Goal: Use online tool/utility: Utilize a website feature to perform a specific function

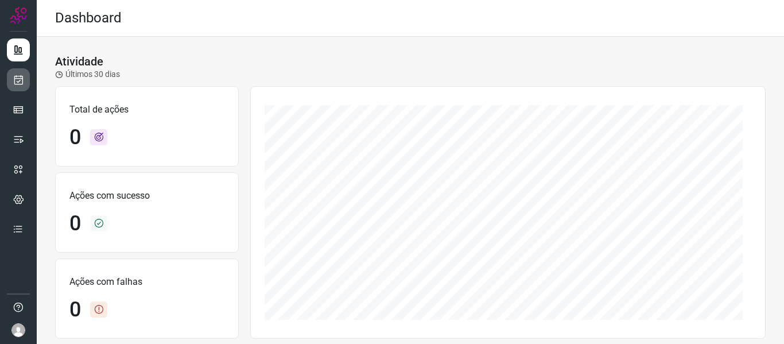
click at [27, 76] on link at bounding box center [18, 79] width 23 height 23
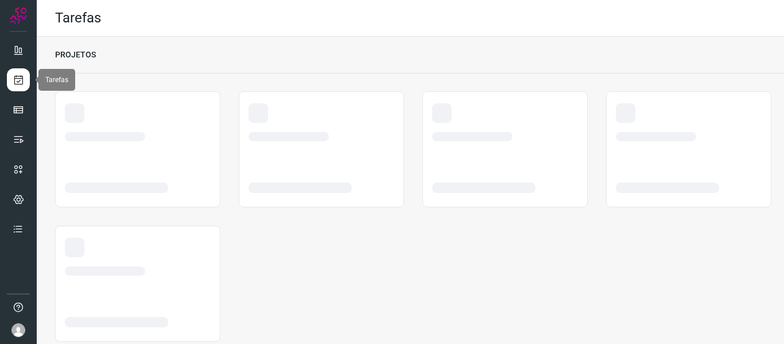
click at [17, 74] on icon at bounding box center [19, 79] width 12 height 11
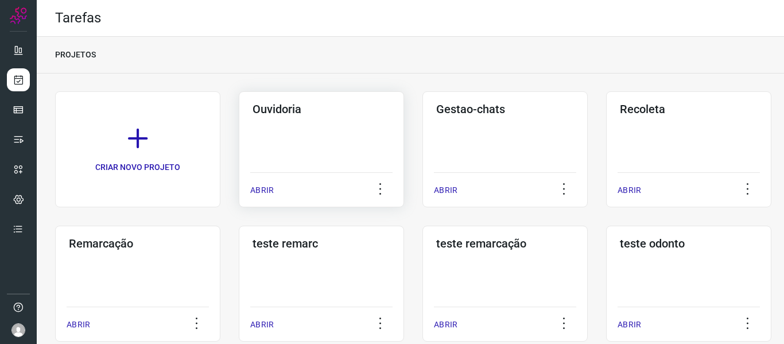
click at [266, 187] on p "ABRIR" at bounding box center [262, 190] width 24 height 12
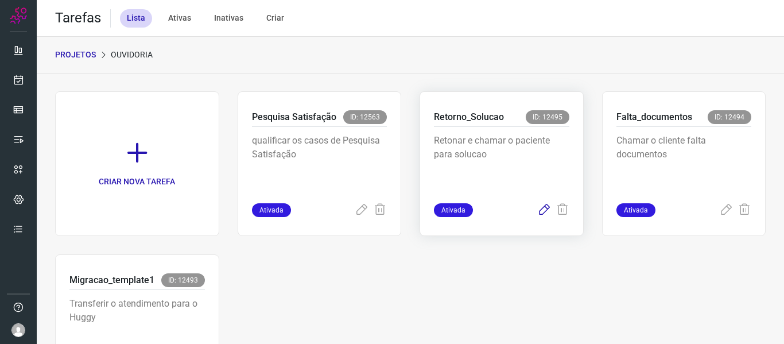
click at [537, 209] on icon at bounding box center [544, 210] width 14 height 14
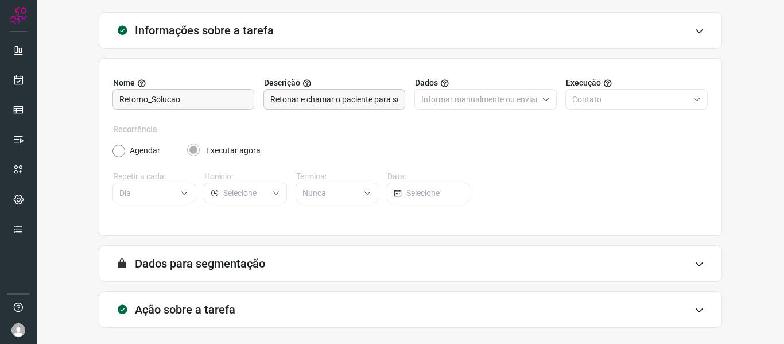
scroll to position [104, 0]
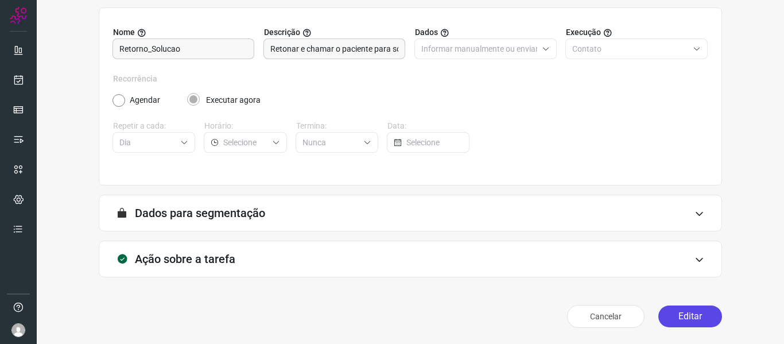
click at [671, 312] on button "Editar" at bounding box center [690, 316] width 64 height 22
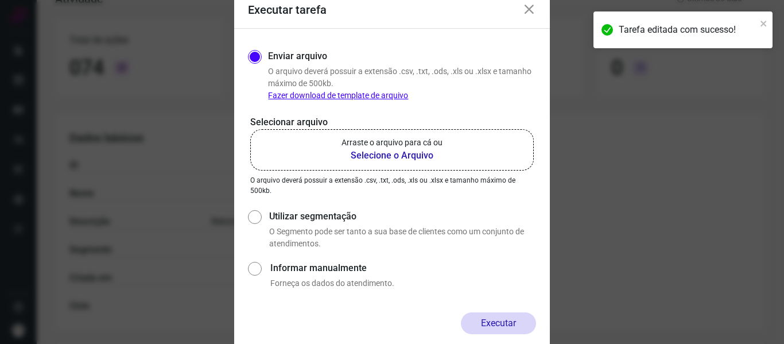
click at [368, 148] on p "Arraste o arquivo para cá ou" at bounding box center [391, 143] width 101 height 12
click at [0, 0] on input "Arraste o arquivo para cá ou Selecione o Arquivo" at bounding box center [0, 0] width 0 height 0
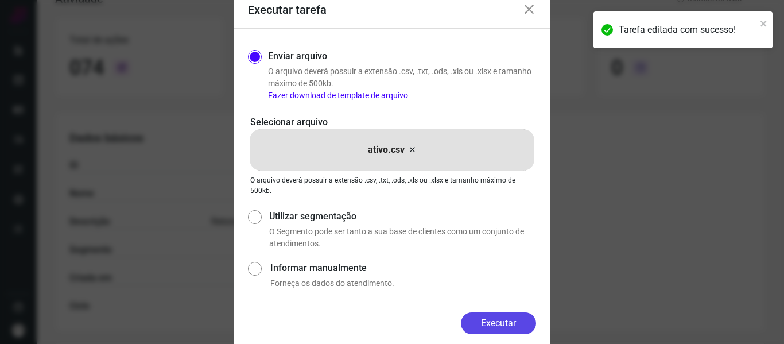
click at [476, 320] on button "Executar" at bounding box center [498, 323] width 75 height 22
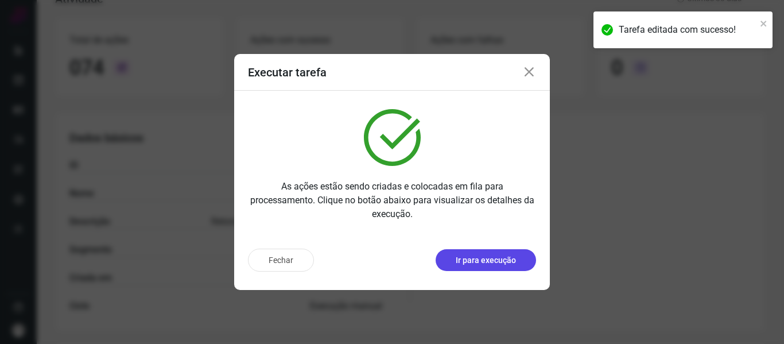
click at [488, 266] on button "Ir para execução" at bounding box center [486, 260] width 100 height 22
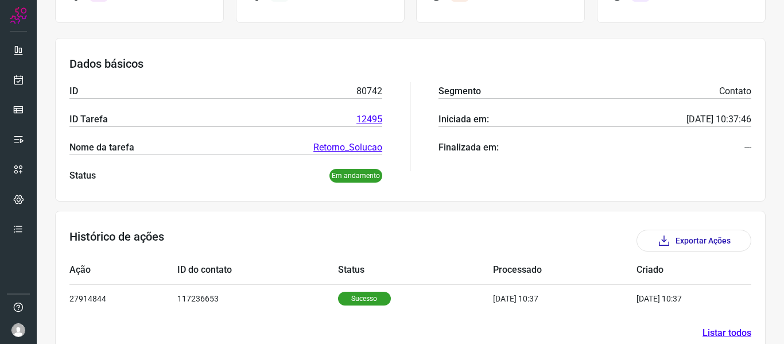
scroll to position [158, 0]
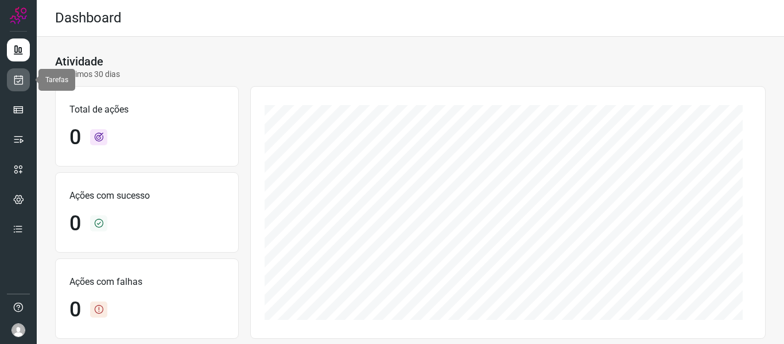
click at [11, 82] on link at bounding box center [18, 79] width 23 height 23
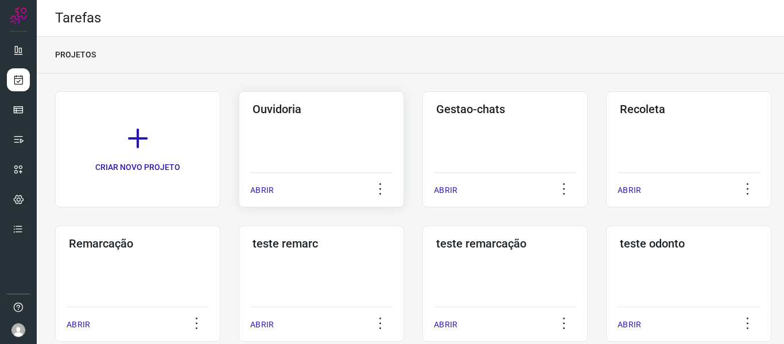
click at [270, 186] on p "ABRIR" at bounding box center [262, 190] width 24 height 12
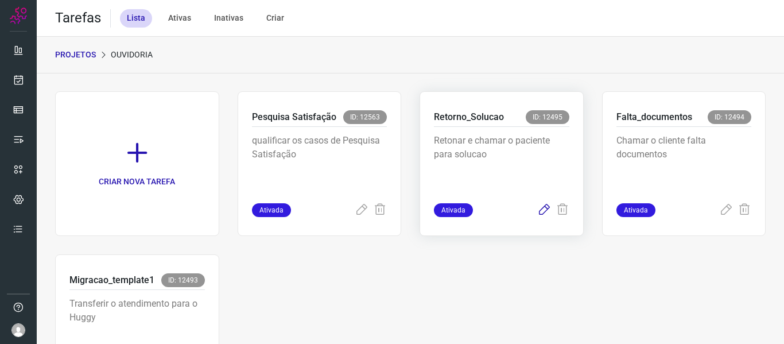
click at [539, 208] on icon at bounding box center [544, 210] width 14 height 14
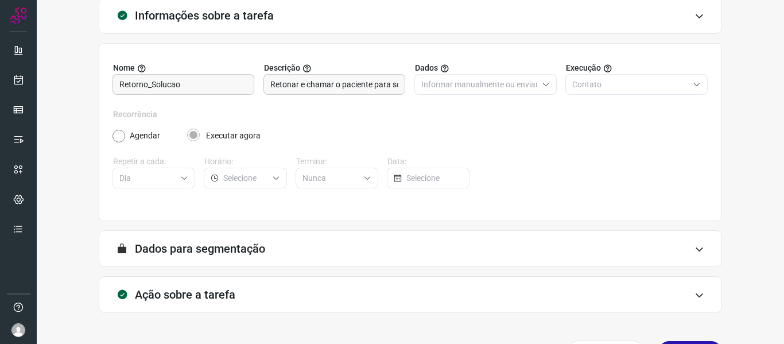
scroll to position [104, 0]
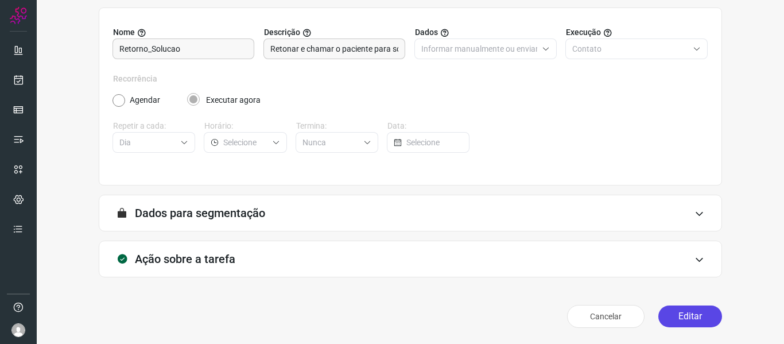
click at [681, 309] on button "Editar" at bounding box center [690, 316] width 64 height 22
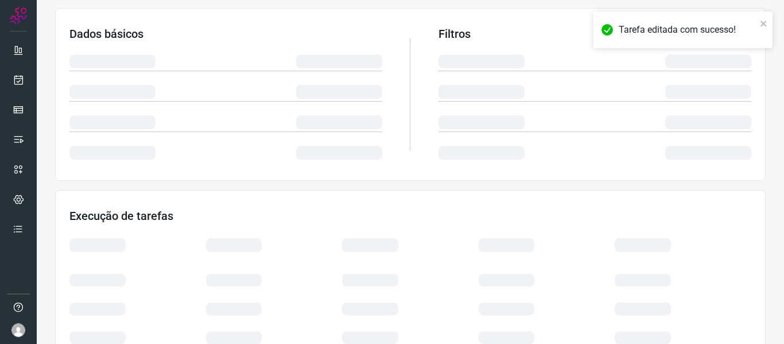
scroll to position [270, 0]
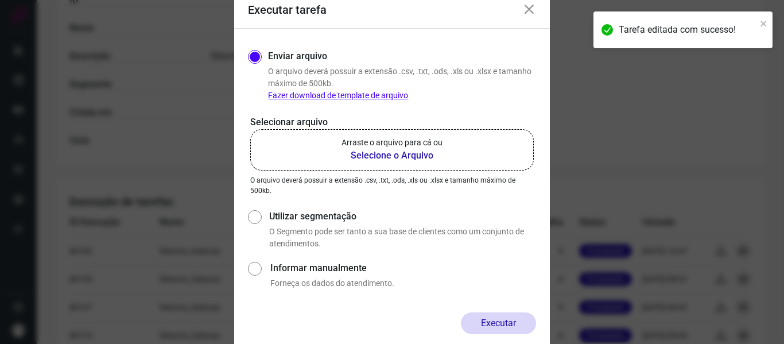
click at [417, 156] on b "Selecione o Arquivo" at bounding box center [391, 156] width 101 height 14
click at [0, 0] on input "Arraste o arquivo para cá ou Selecione o Arquivo" at bounding box center [0, 0] width 0 height 0
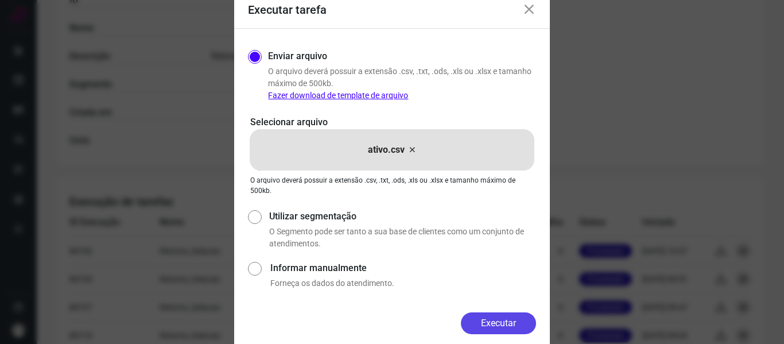
click at [477, 323] on button "Executar" at bounding box center [498, 323] width 75 height 22
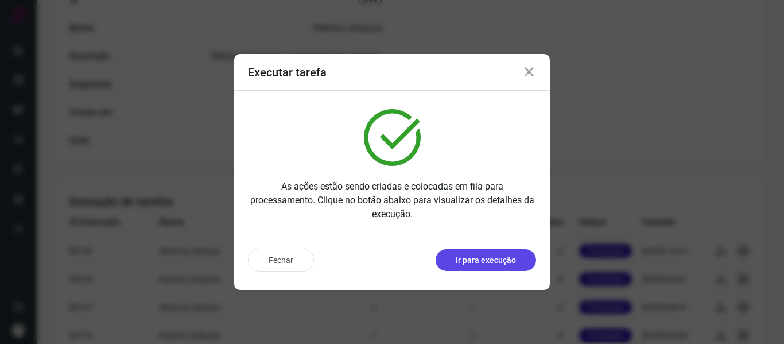
click at [516, 262] on button "Ir para execução" at bounding box center [486, 260] width 100 height 22
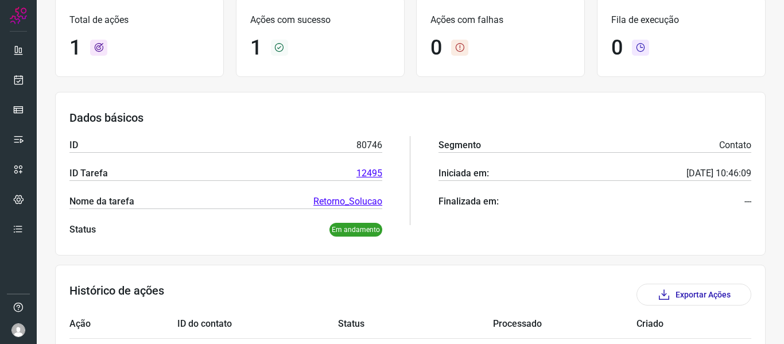
scroll to position [158, 0]
